Goal: Task Accomplishment & Management: Manage account settings

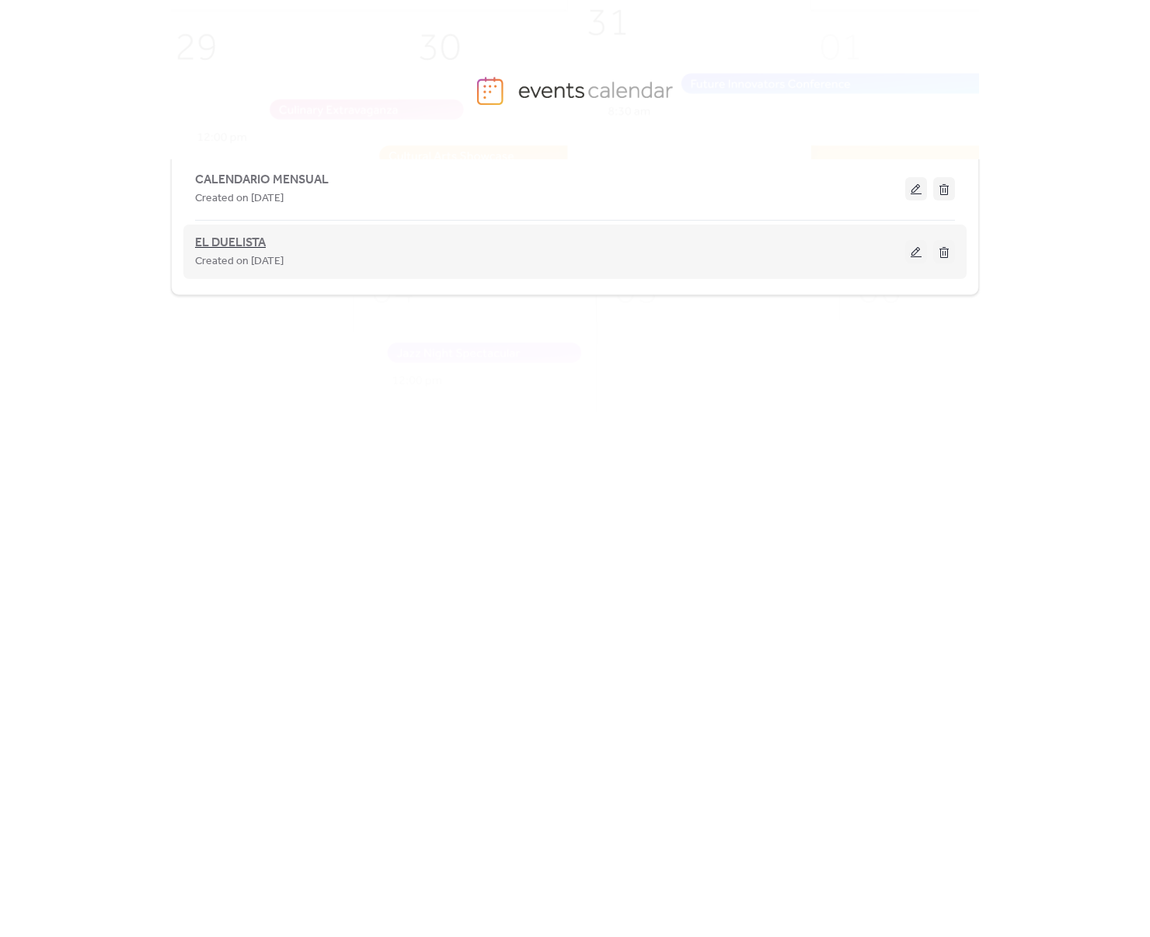
click at [238, 238] on span "EL DUELISTA" at bounding box center [230, 243] width 71 height 19
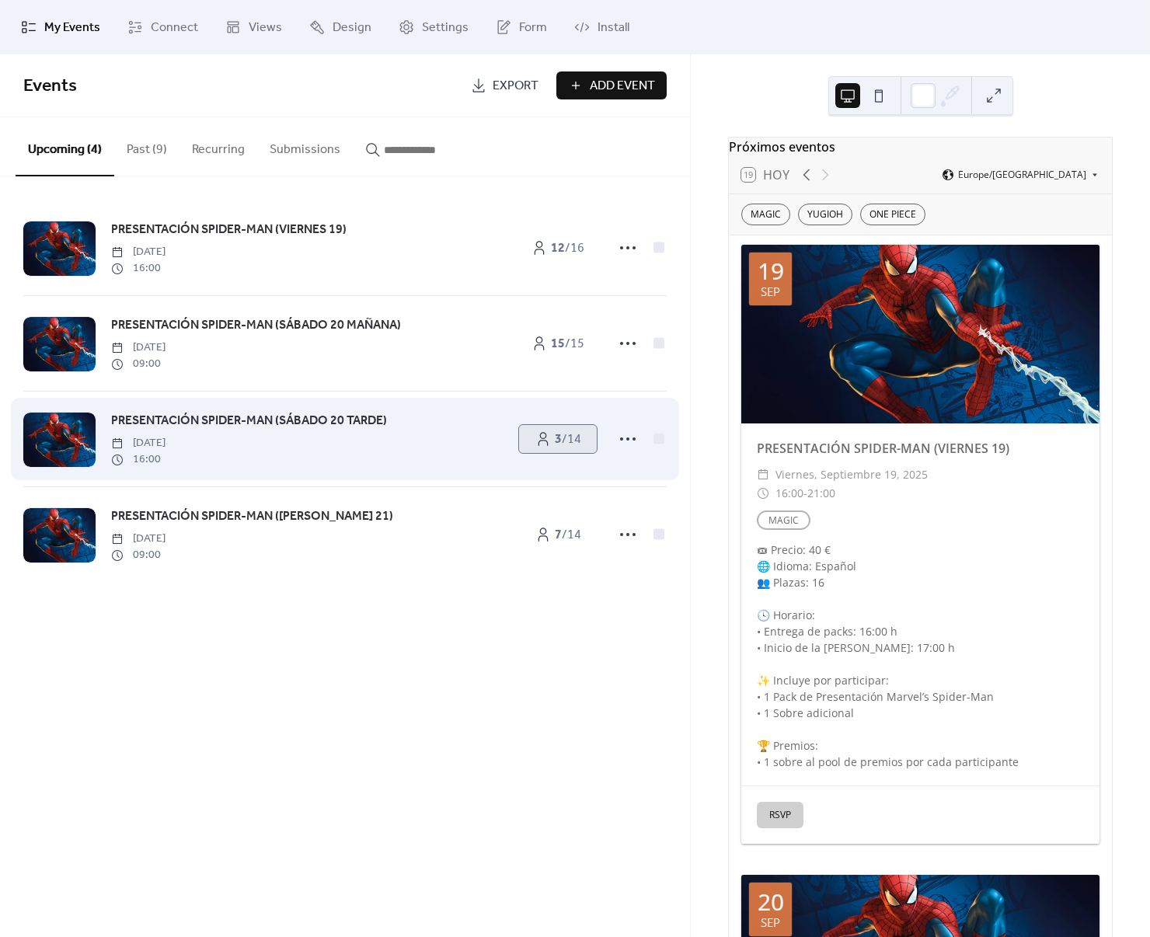
click at [549, 442] on link "3 / 14" at bounding box center [558, 439] width 78 height 28
click at [584, 422] on div "PRESENTACIÓN SPIDER-MAN (SÁBADO 20 TARDE) [DATE] 16:00 3 / 14" at bounding box center [344, 439] width 643 height 95
click at [581, 431] on span "3 / 14" at bounding box center [568, 439] width 26 height 19
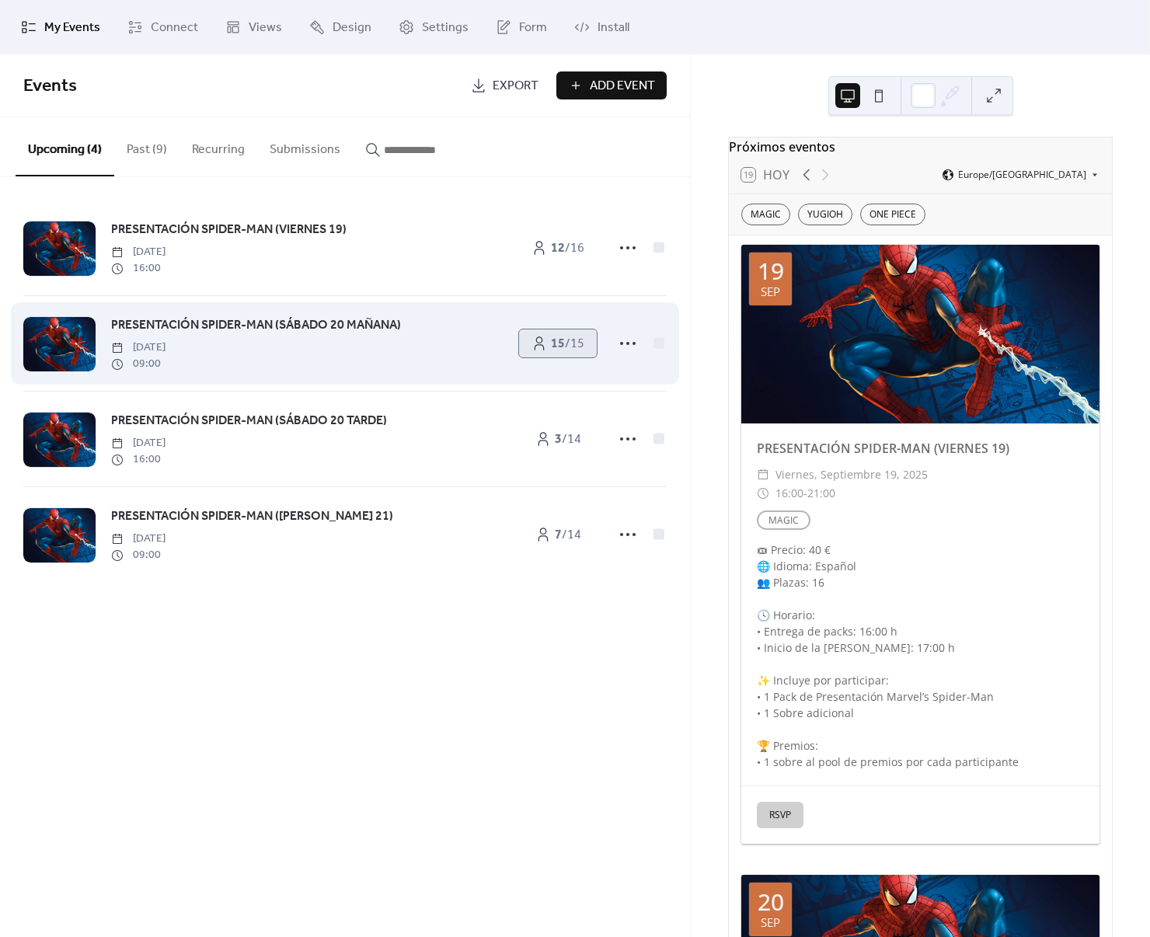
click at [559, 354] on b "15" at bounding box center [558, 344] width 14 height 24
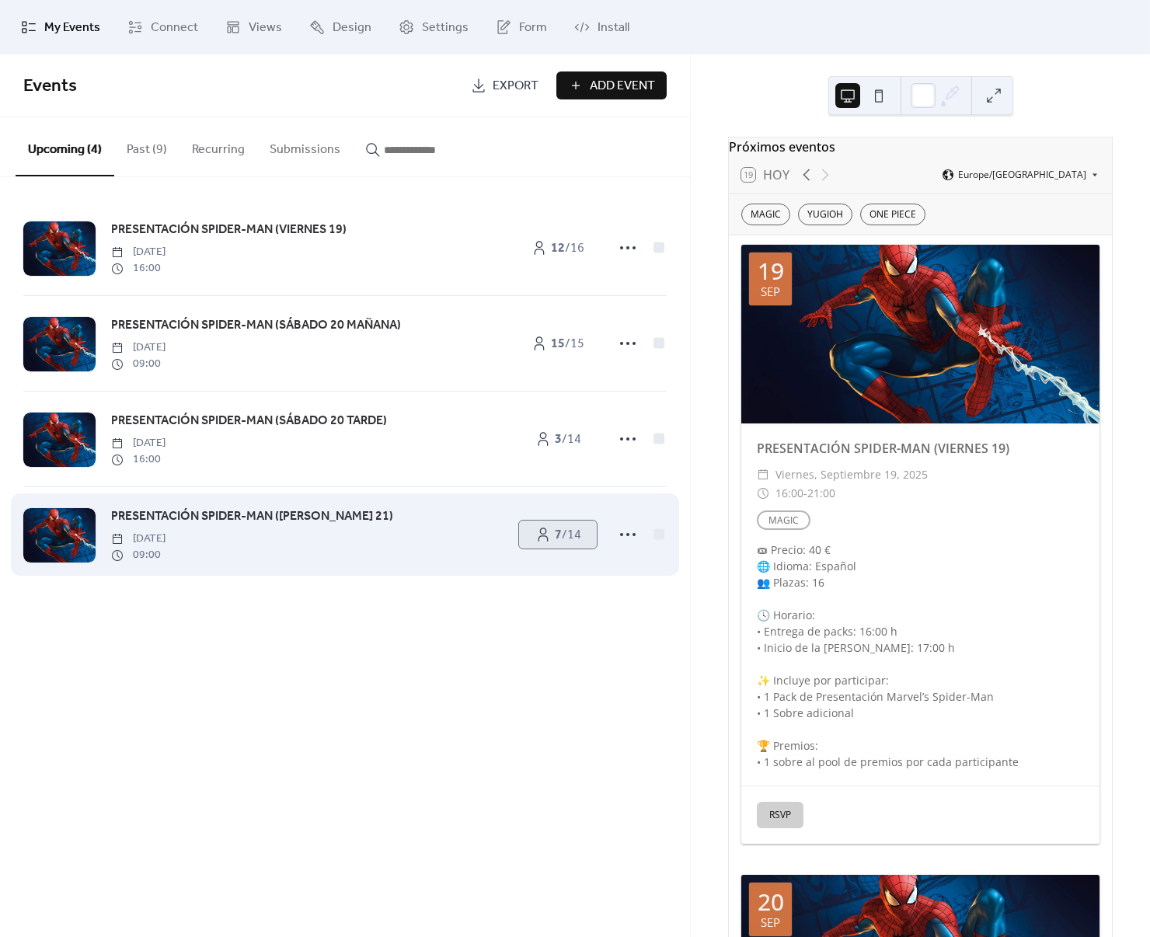
click at [555, 530] on b "7" at bounding box center [558, 535] width 7 height 24
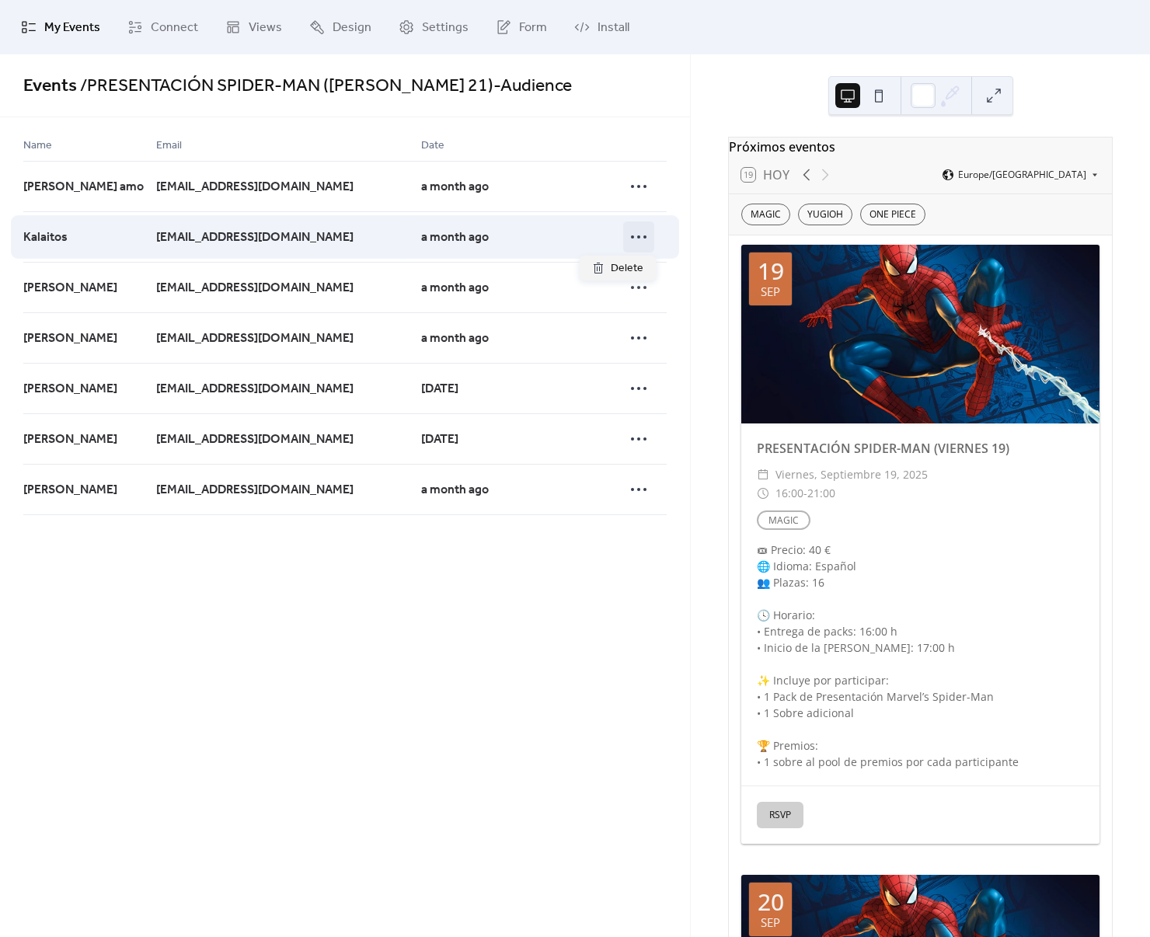
click at [640, 236] on icon at bounding box center [638, 237] width 25 height 25
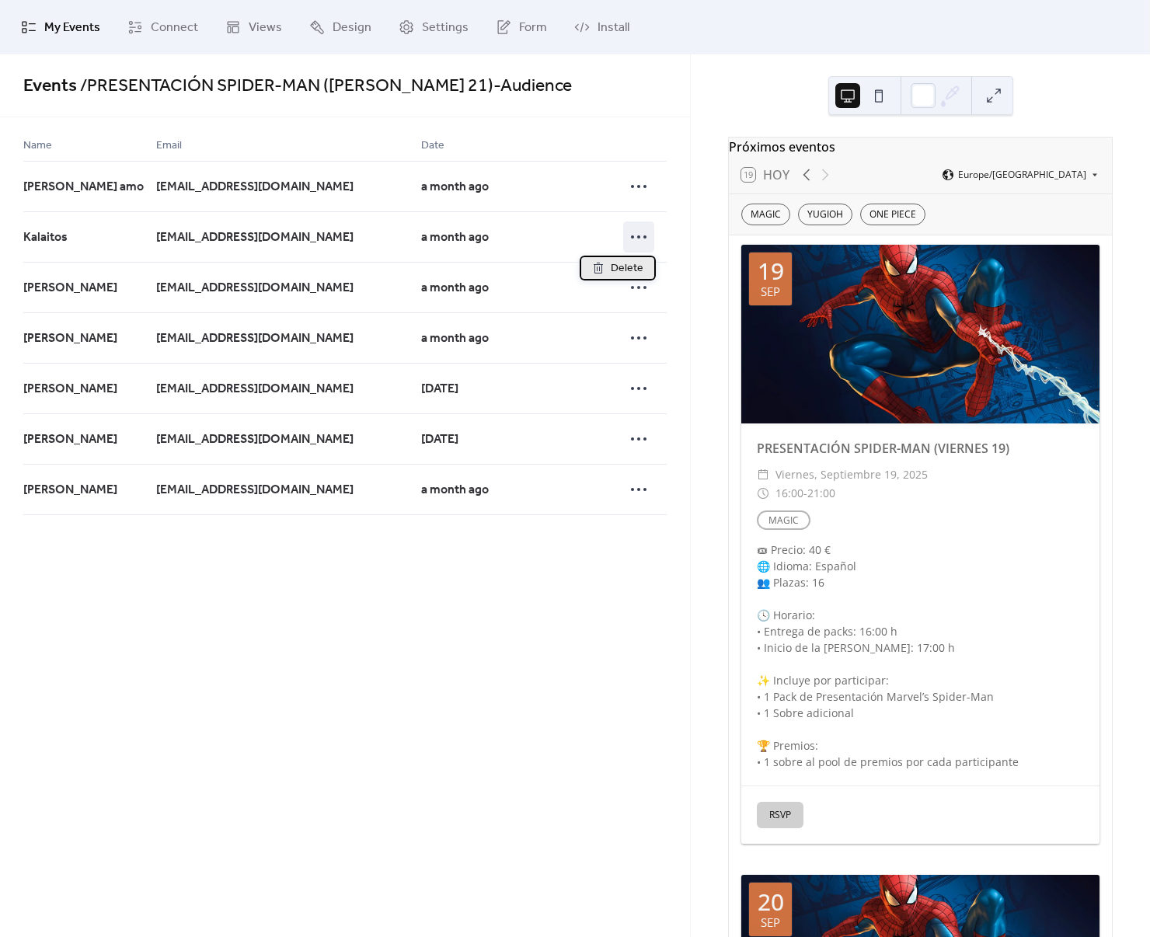
click at [633, 267] on span "Delete" at bounding box center [627, 269] width 33 height 19
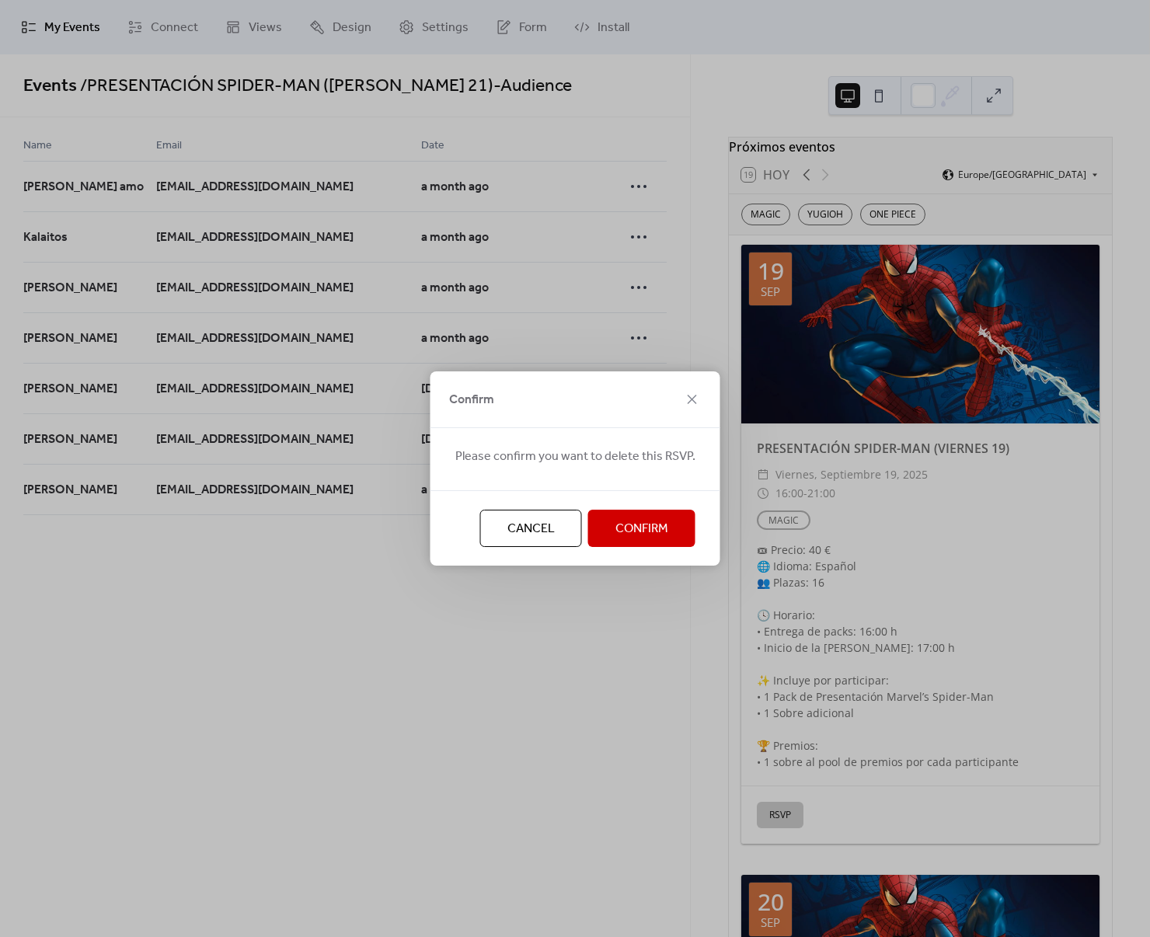
click at [666, 525] on button "Confirm" at bounding box center [641, 528] width 107 height 37
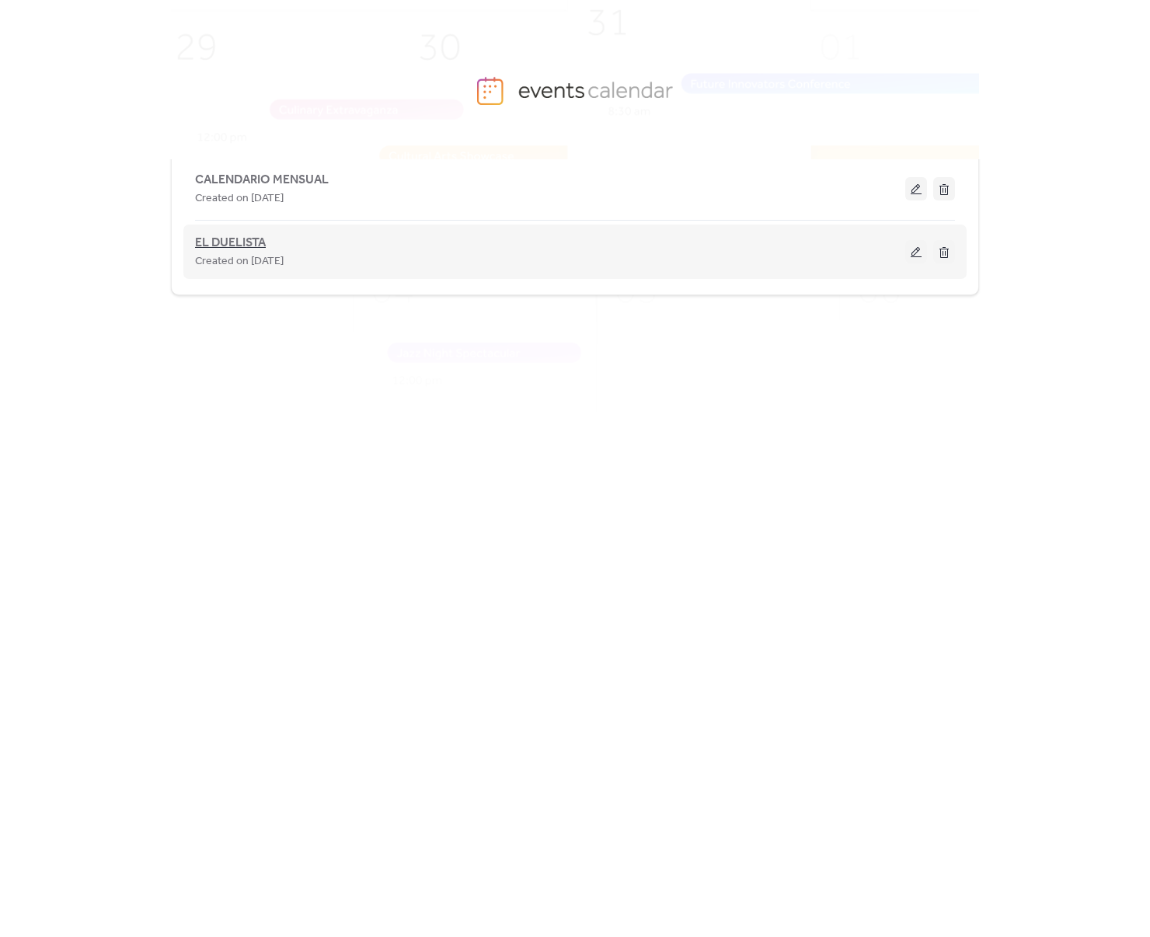
click at [264, 243] on span "EL DUELISTA" at bounding box center [230, 243] width 71 height 19
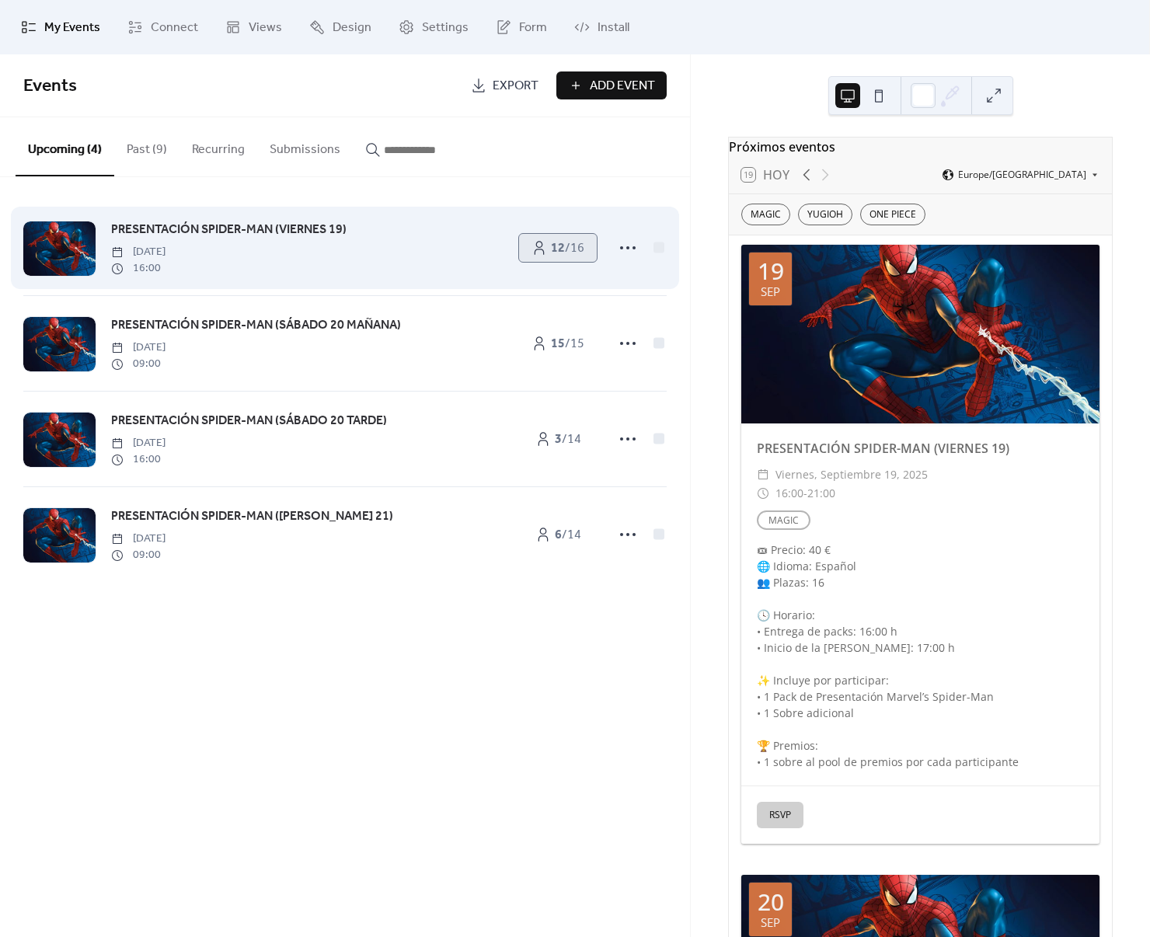
click at [540, 247] on icon at bounding box center [540, 248] width 16 height 16
